Goal: Task Accomplishment & Management: Manage account settings

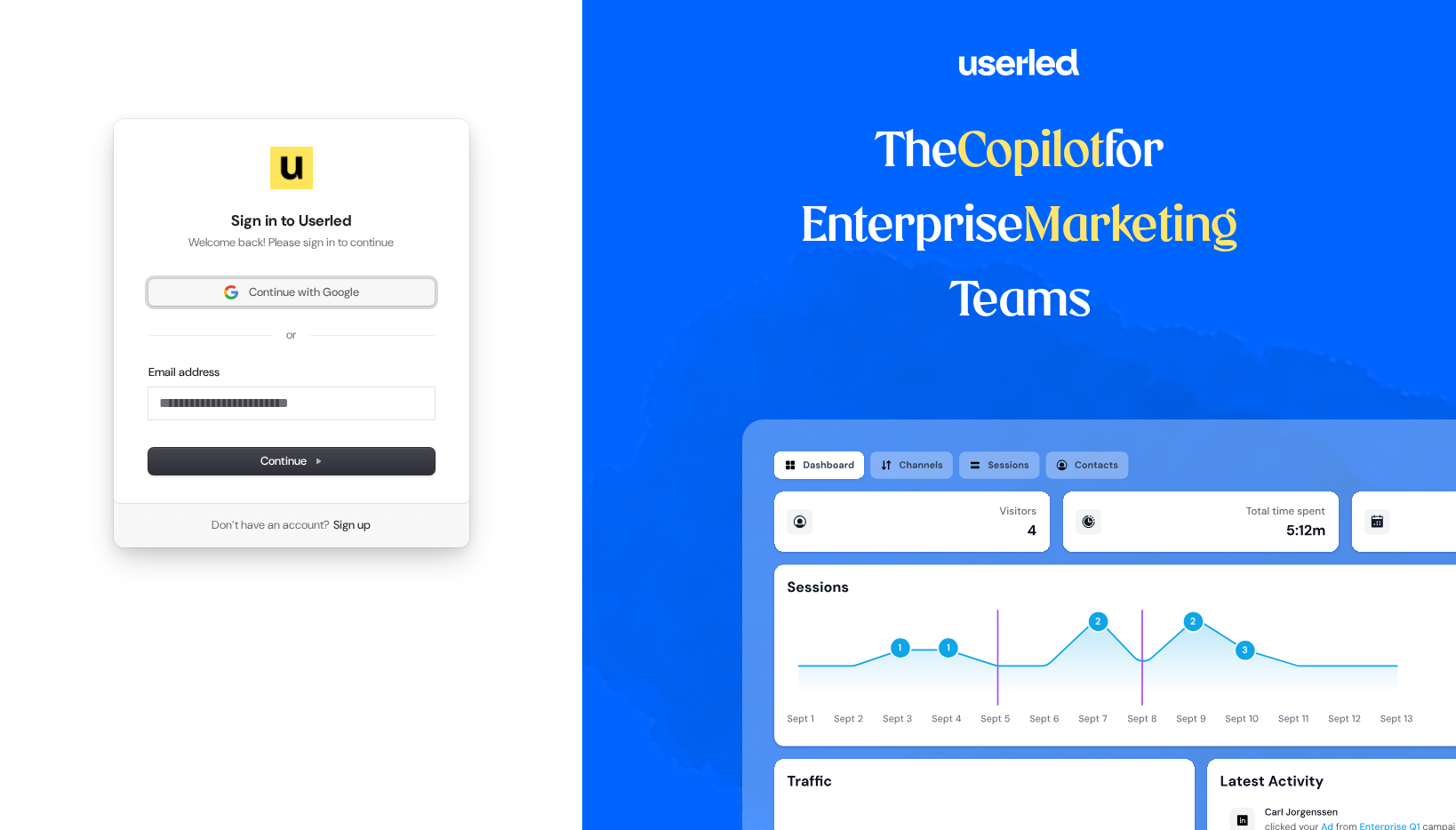
click at [366, 299] on span "Continue with Google" at bounding box center [291, 292] width 265 height 16
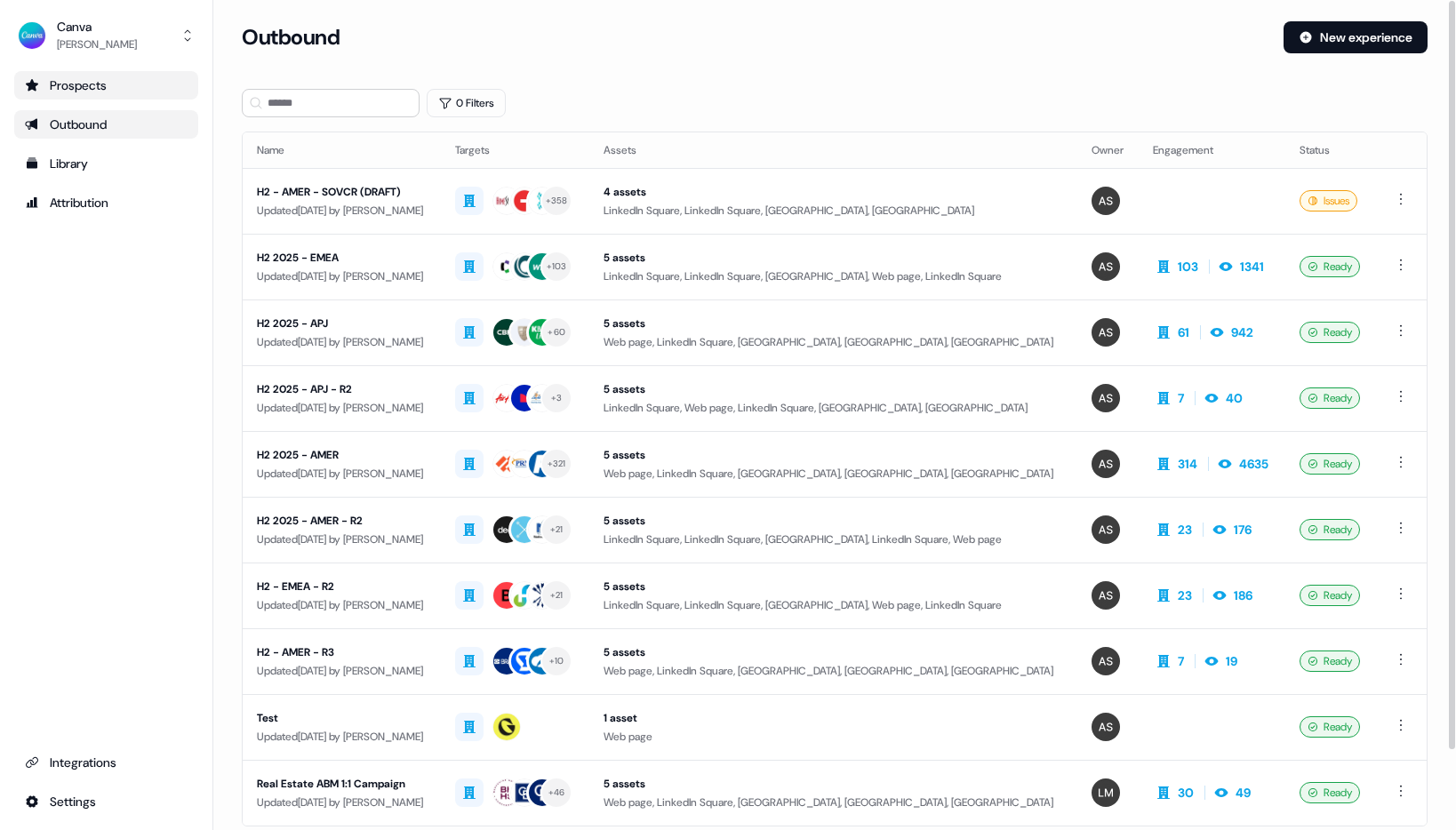
click at [121, 93] on div "Prospects" at bounding box center [107, 85] width 163 height 18
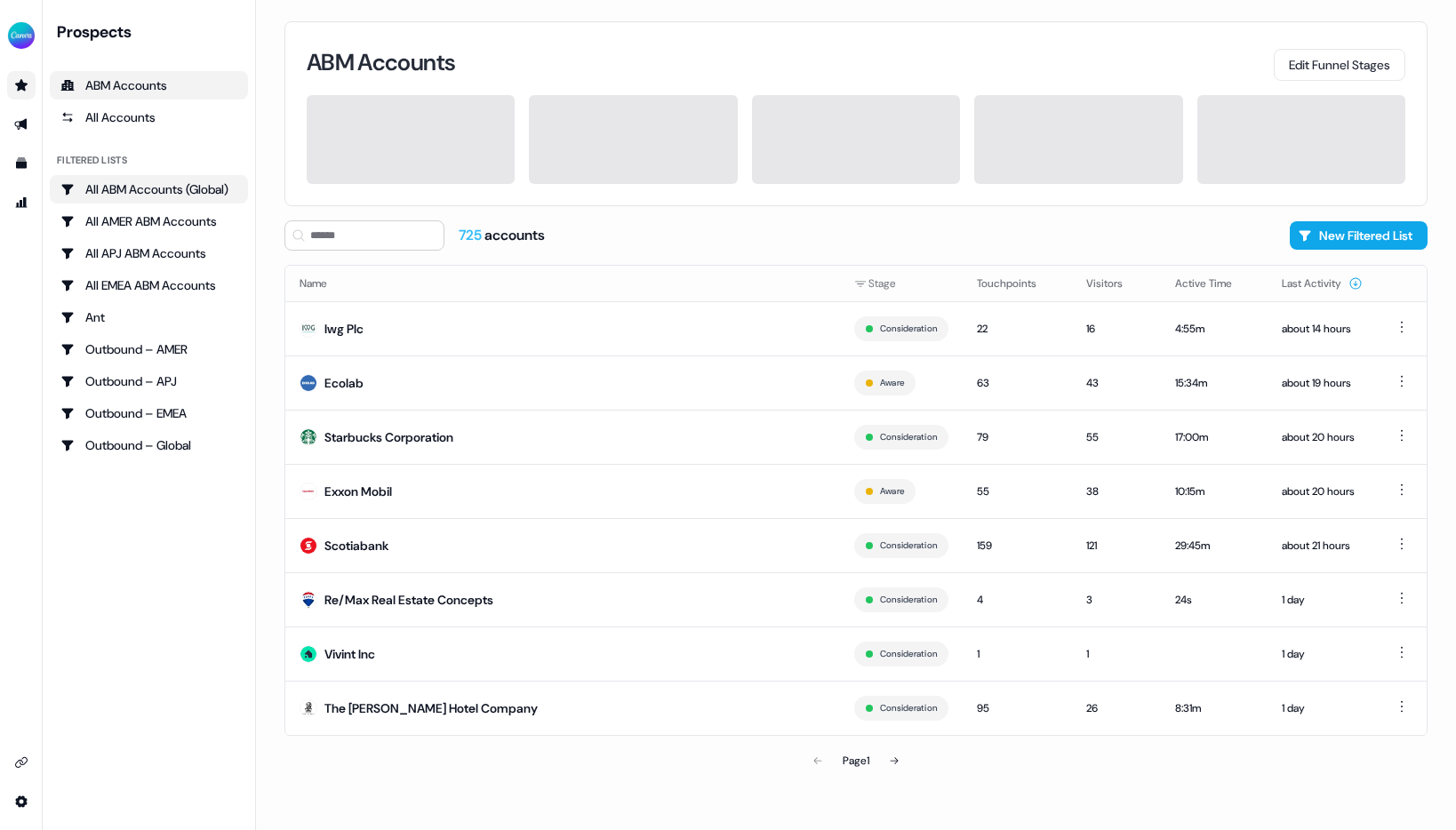
click at [181, 193] on div "All ABM Accounts (Global)" at bounding box center [148, 189] width 176 height 18
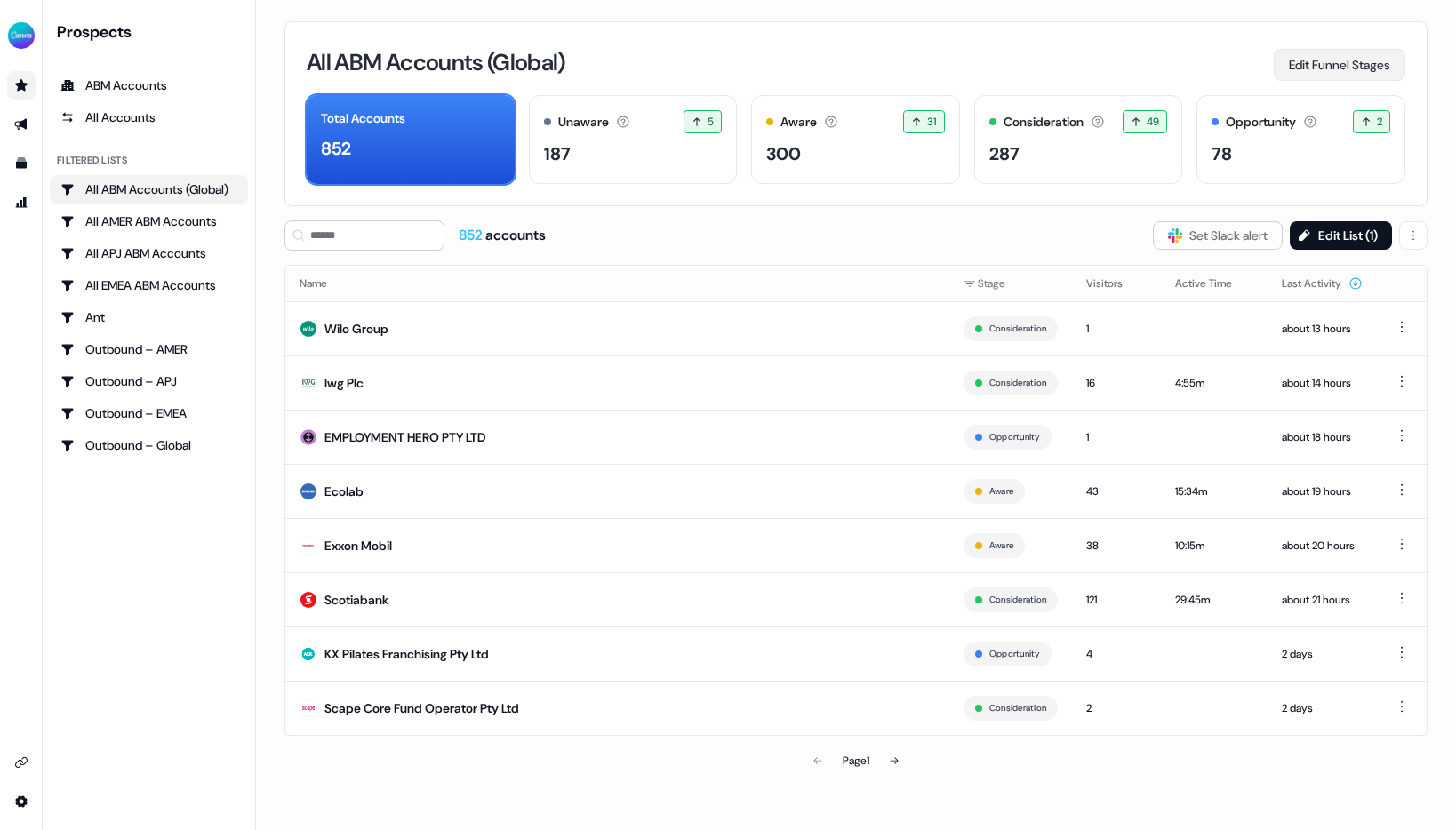
click at [1337, 75] on button "Edit Funnel Stages" at bounding box center [1339, 64] width 131 height 32
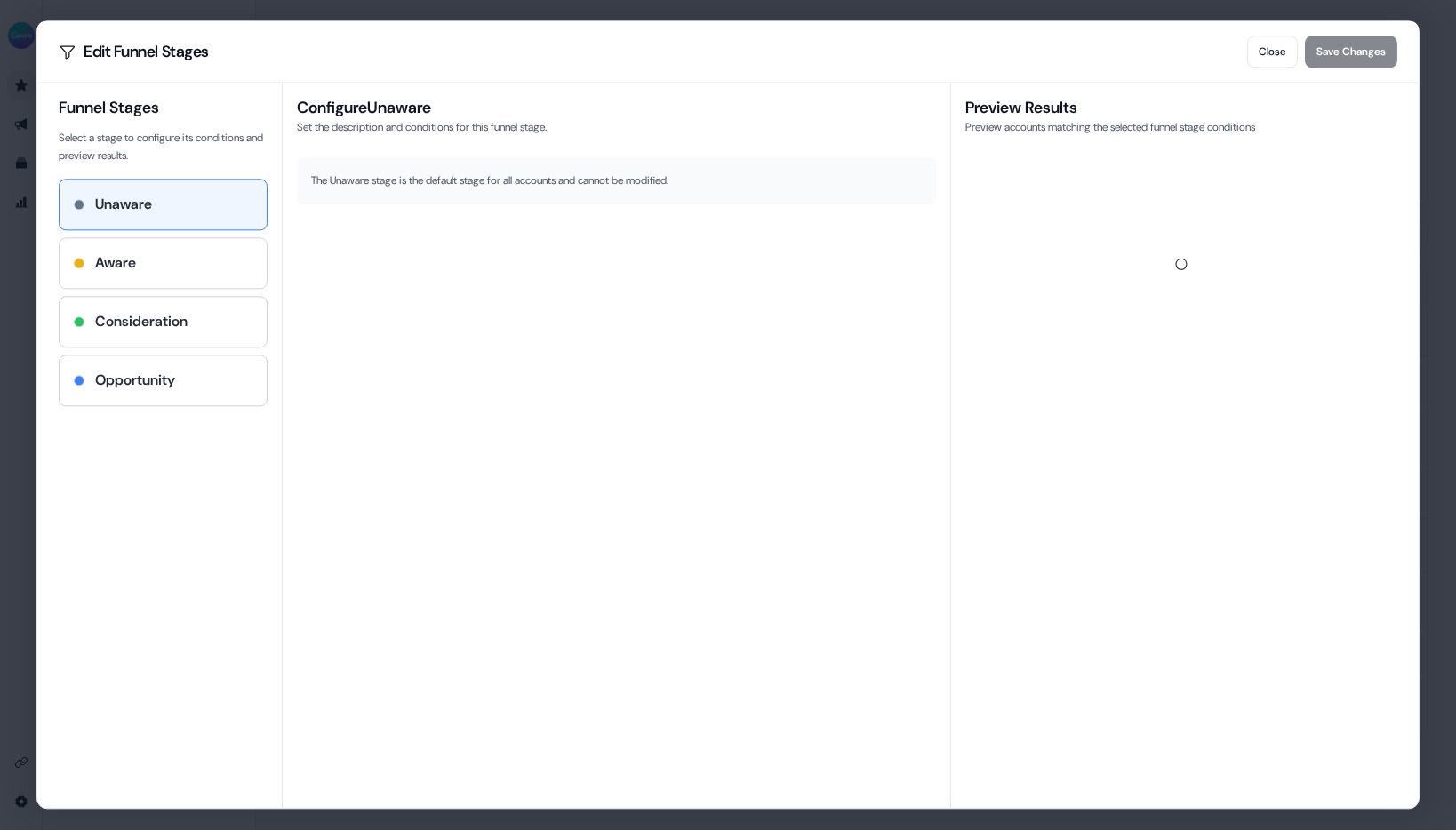
click at [149, 255] on div "Aware" at bounding box center [163, 263] width 178 height 22
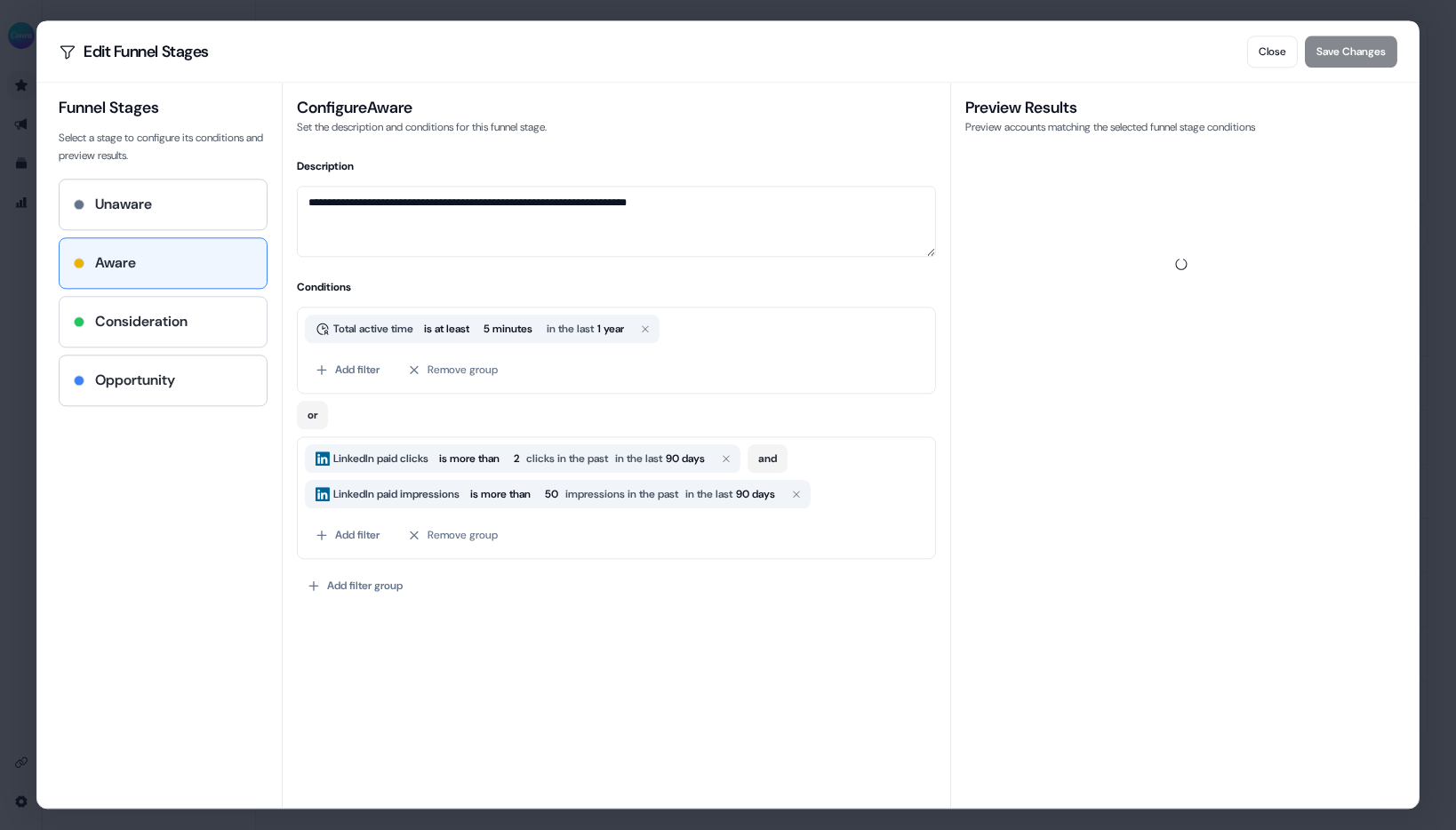
click at [137, 322] on h4 "Consideration" at bounding box center [141, 322] width 92 height 22
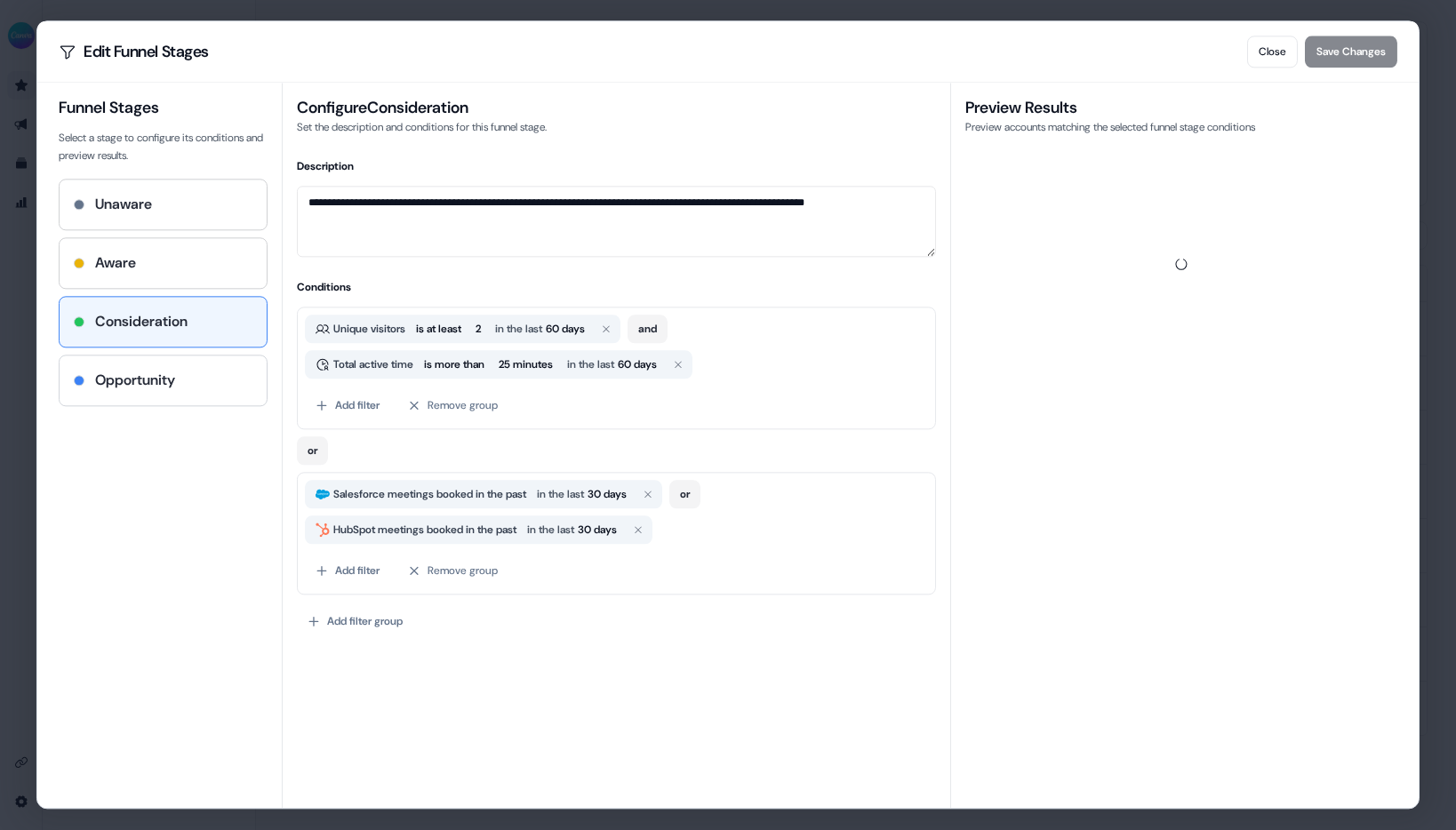
click at [137, 384] on h4 "Opportunity" at bounding box center [135, 381] width 80 height 22
type textarea "**********"
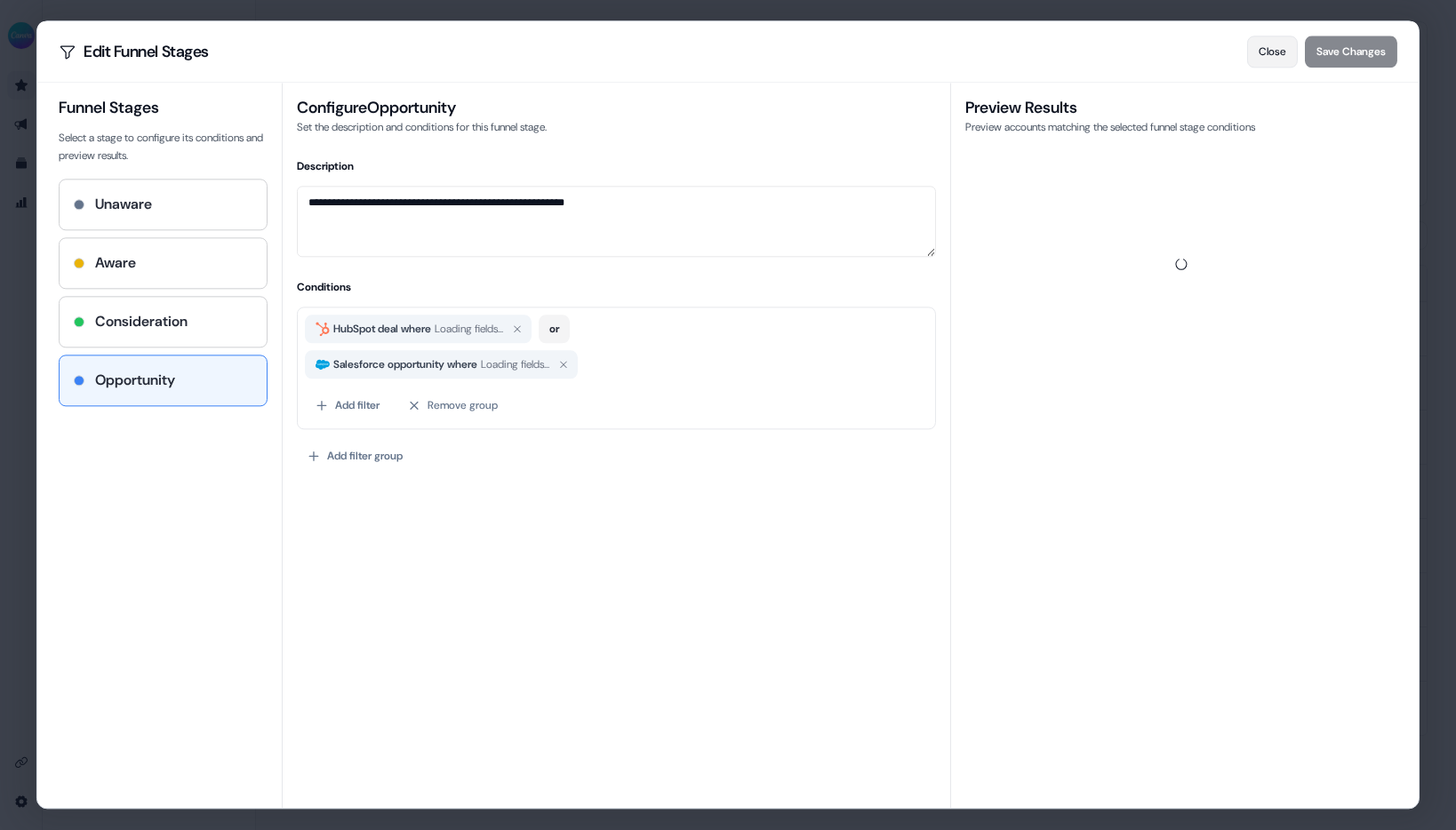
click at [1266, 52] on button "Close" at bounding box center [1272, 51] width 51 height 32
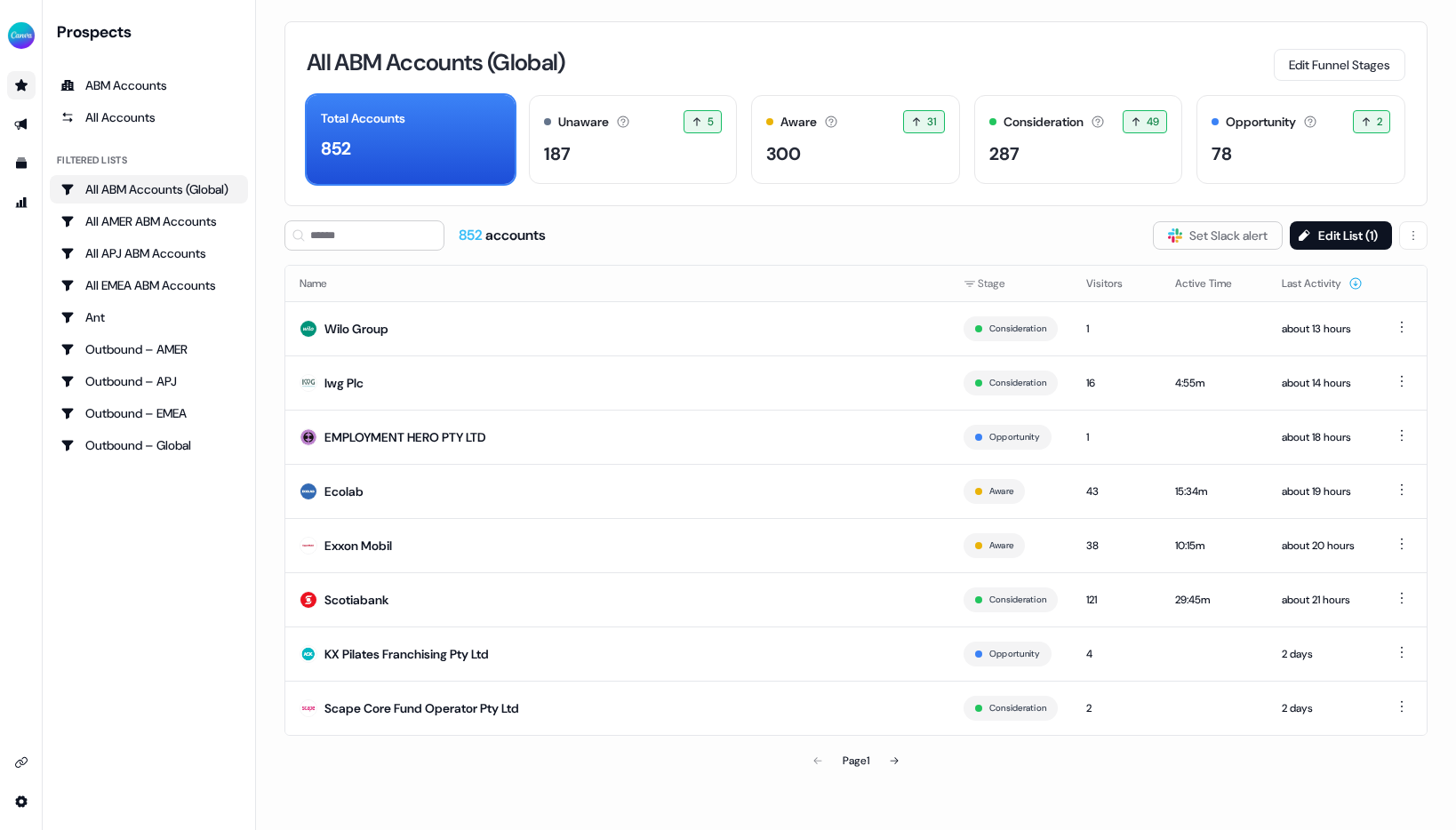
click at [1115, 65] on div "All ABM Accounts (Global) Edit Funnel Stages" at bounding box center [856, 62] width 1099 height 37
click at [128, 444] on div "Outbound – Global" at bounding box center [148, 445] width 176 height 18
